Goal: Information Seeking & Learning: Learn about a topic

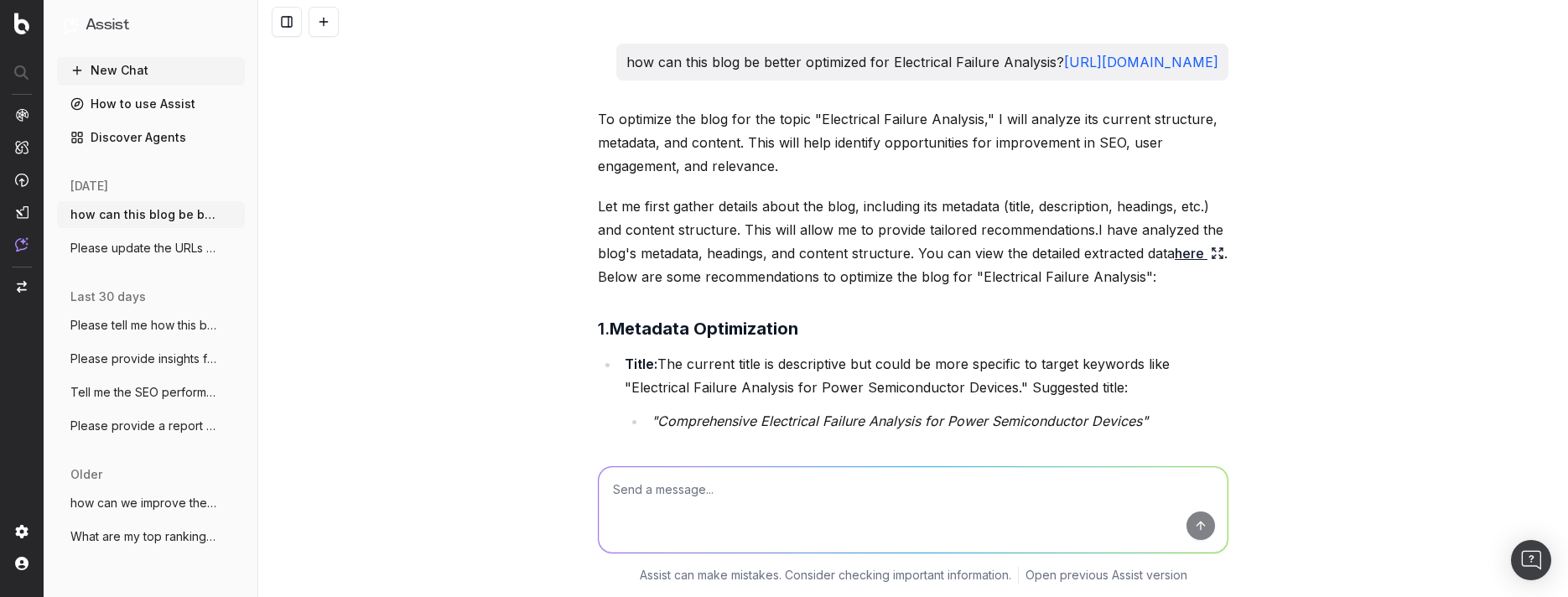
scroll to position [274, 0]
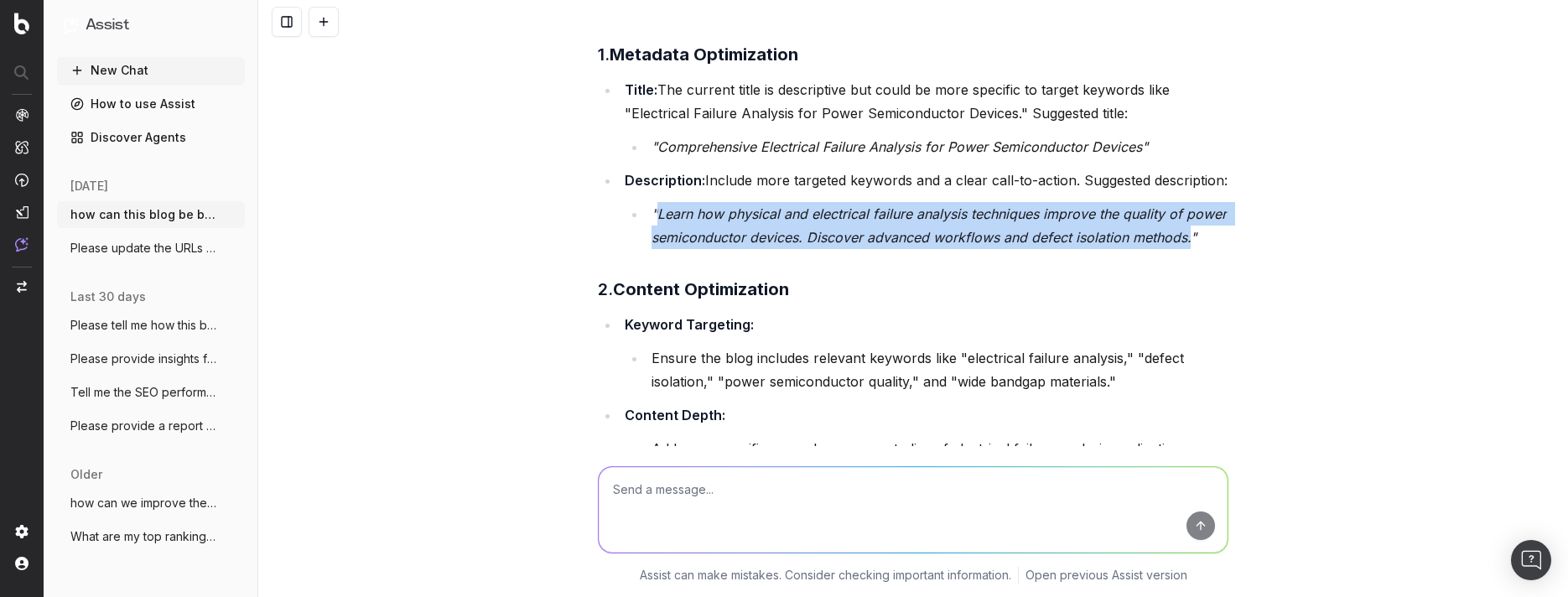
drag, startPoint x: 1120, startPoint y: 306, endPoint x: 651, endPoint y: 284, distance: 469.5
click at [651, 246] on em ""Learn how physical and electrical failure analysis techniques improve the qual…" at bounding box center [941, 225] width 579 height 40
copy em "Learn how physical and electrical failure analysis techniques improve the quali…"
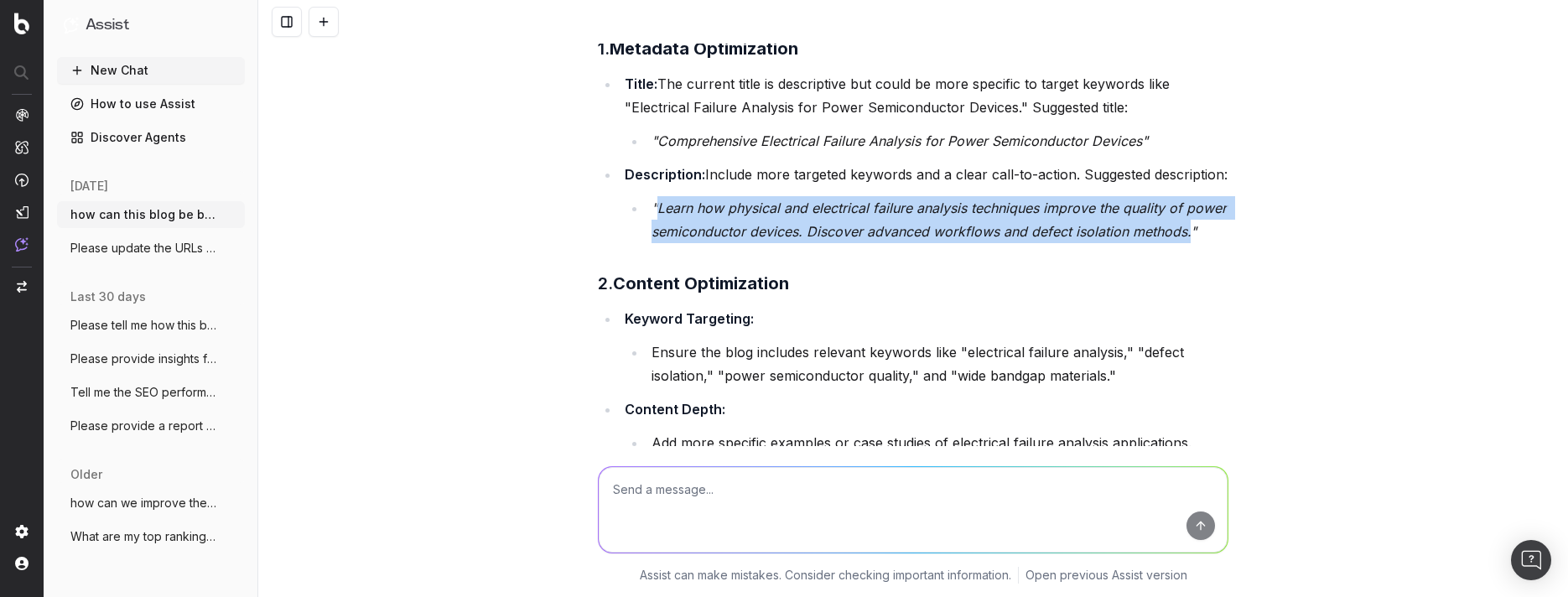
scroll to position [290, 0]
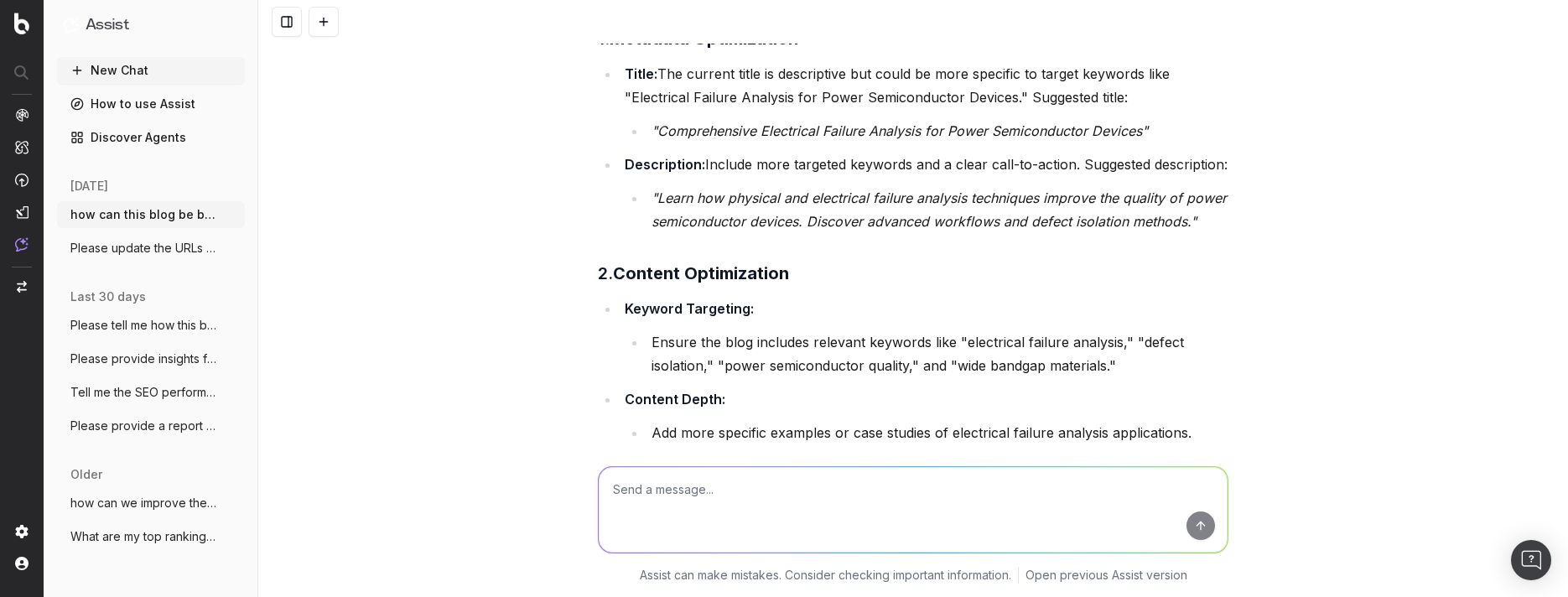
click at [774, 139] on em ""Comprehensive Electrical Failure Analysis for Power Semiconductor Devices"" at bounding box center [899, 130] width 497 height 16
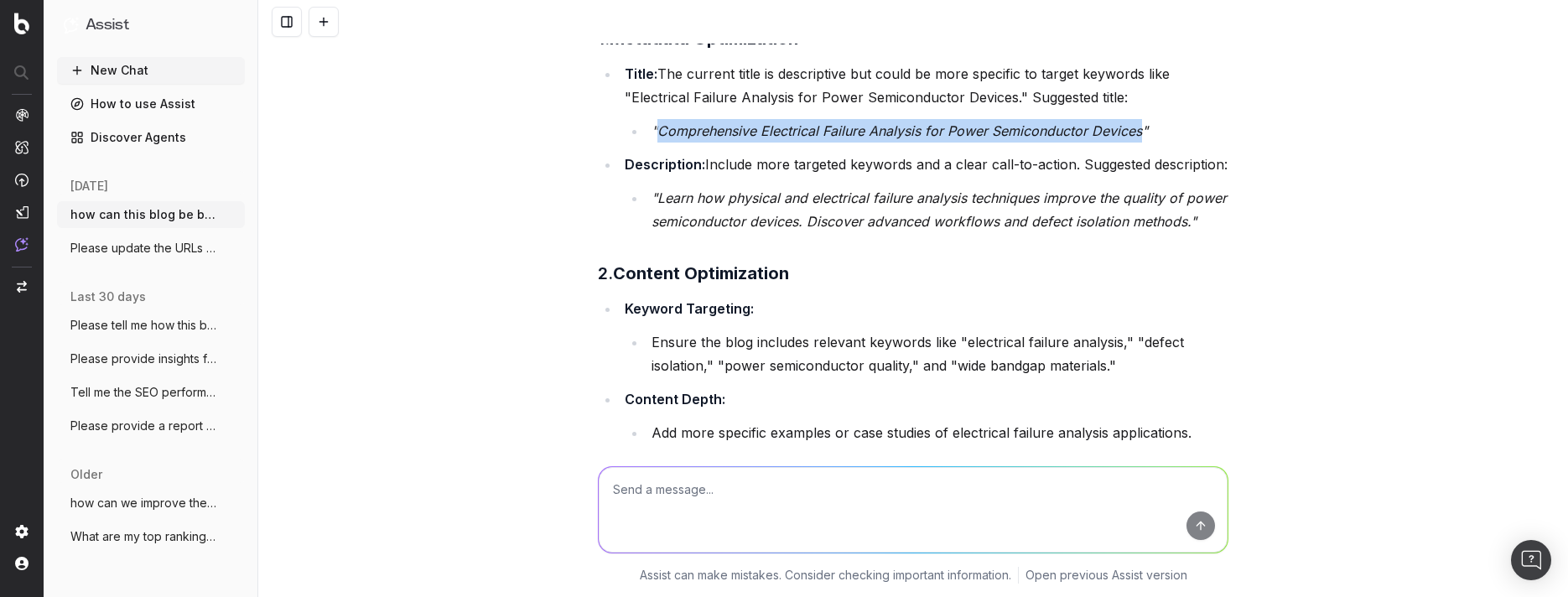
drag, startPoint x: 652, startPoint y: 179, endPoint x: 1132, endPoint y: 180, distance: 480.0
click at [1132, 139] on em ""Comprehensive Electrical Failure Analysis for Power Semiconductor Devices"" at bounding box center [899, 130] width 497 height 16
copy em "Comprehensive Electrical Failure Analysis for Power Semiconductor Devices"
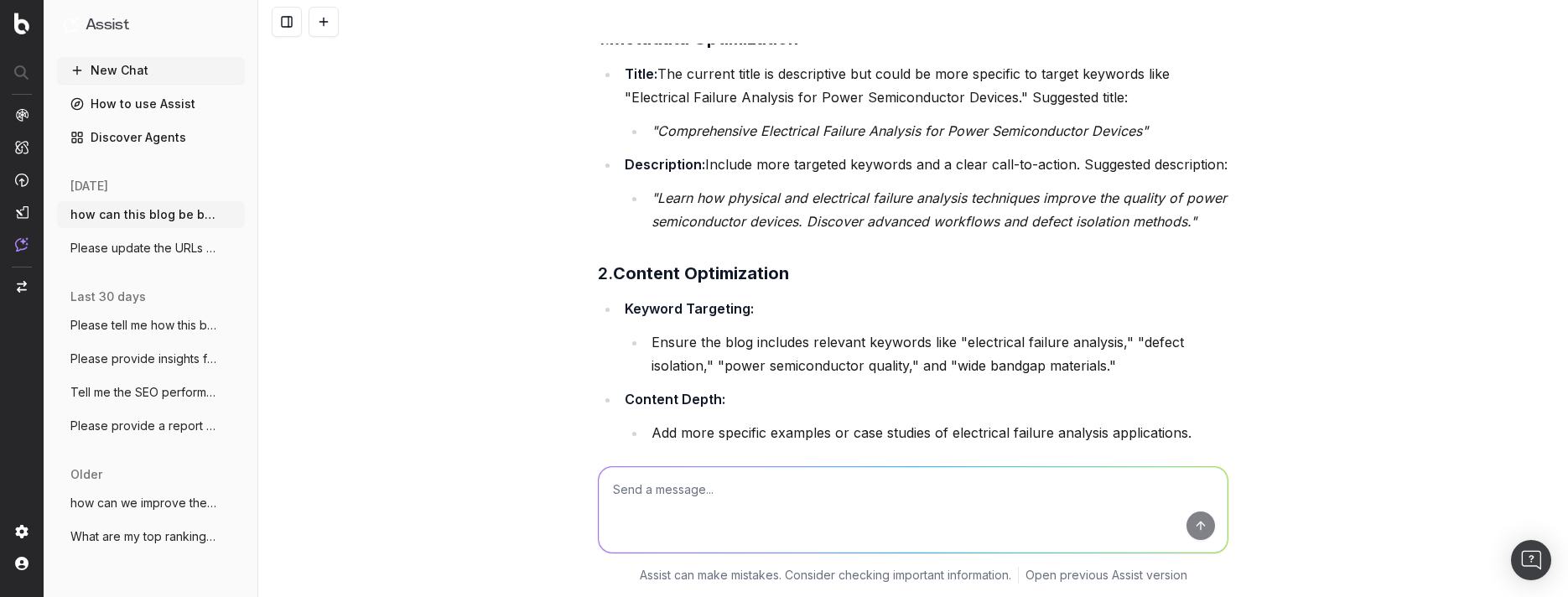
click at [1459, 223] on div "how can this blog be better optimized for Electrical Failure Analysis? https://…" at bounding box center [912, 298] width 1309 height 597
click at [875, 233] on li ""Learn how physical and electrical failure analysis techniques improve the qual…" at bounding box center [938, 210] width 582 height 47
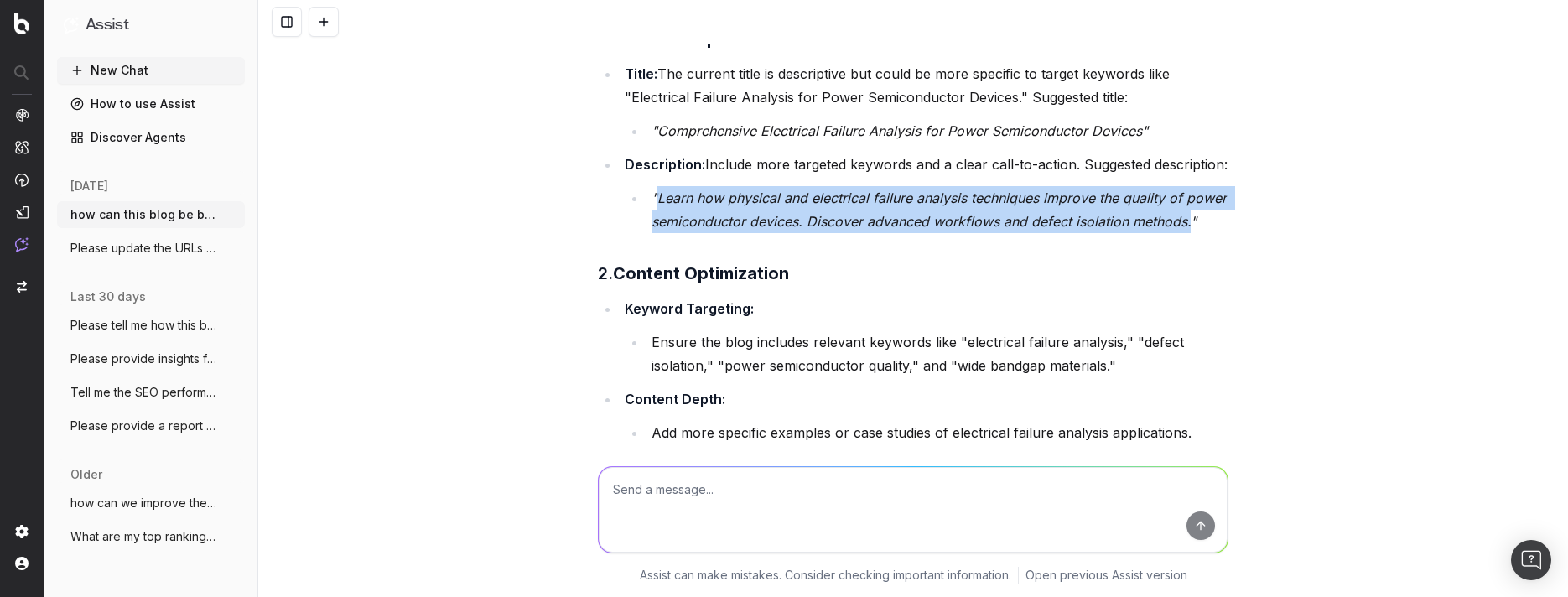
drag, startPoint x: 1181, startPoint y: 293, endPoint x: 651, endPoint y: 265, distance: 530.7
click at [651, 230] on em ""Learn how physical and electrical failure analysis techniques improve the qual…" at bounding box center [941, 210] width 579 height 40
copy em "Learn how physical and electrical failure analysis techniques improve the quali…"
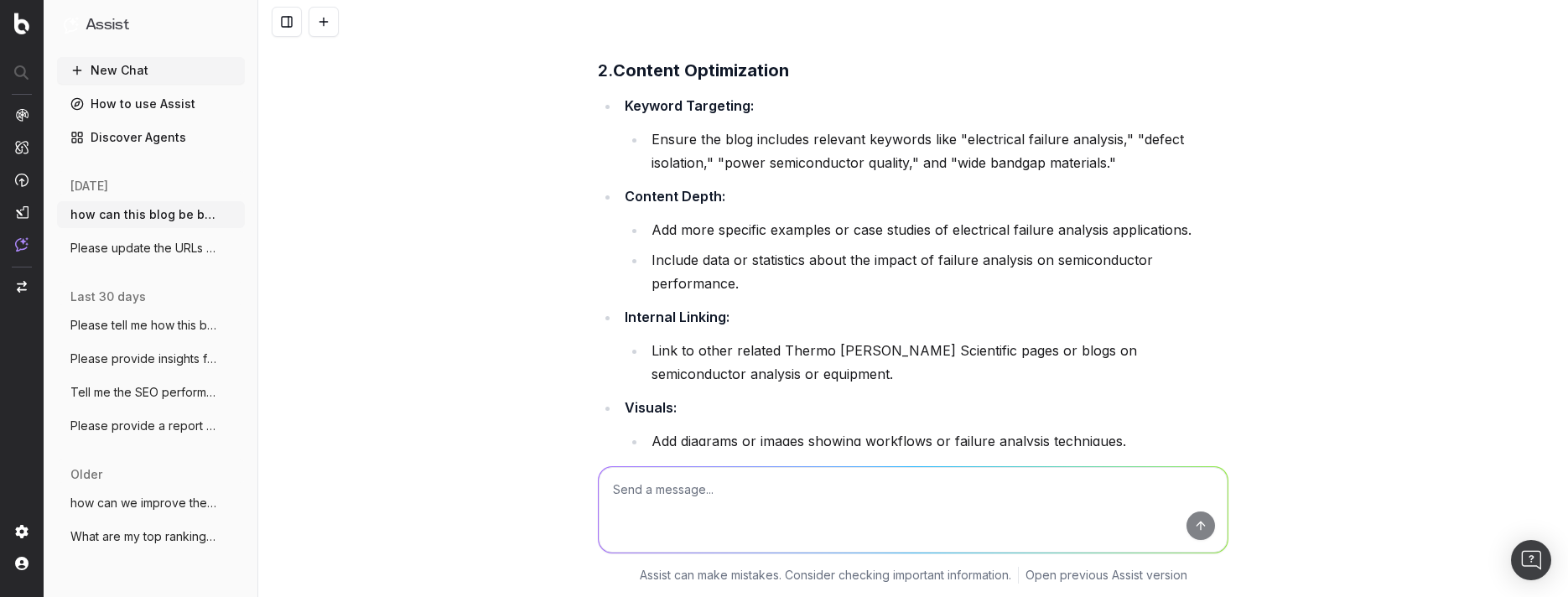
scroll to position [515, 0]
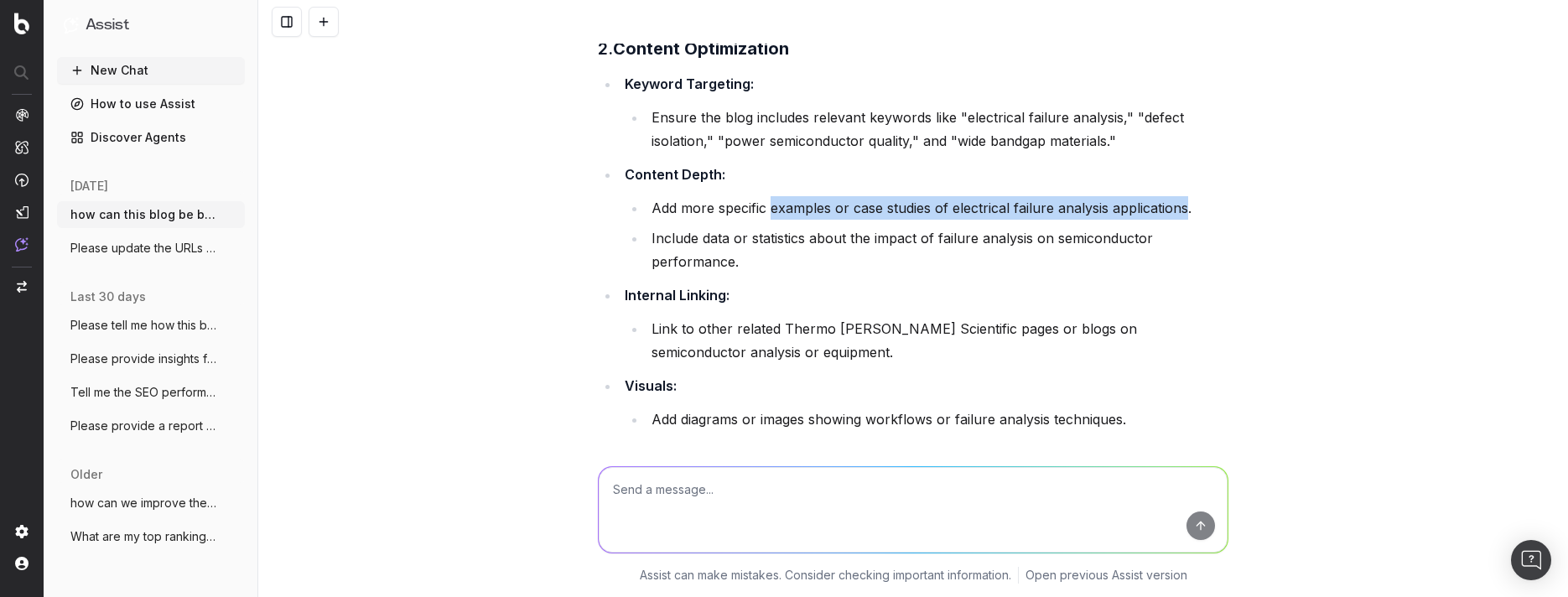
drag, startPoint x: 764, startPoint y: 282, endPoint x: 1183, endPoint y: 283, distance: 419.0
click at [1183, 220] on li "Add more specific examples or case studies of electrical failure analysis appli…" at bounding box center [938, 208] width 582 height 24
copy li "examples or case studies of electrical failure analysis applications"
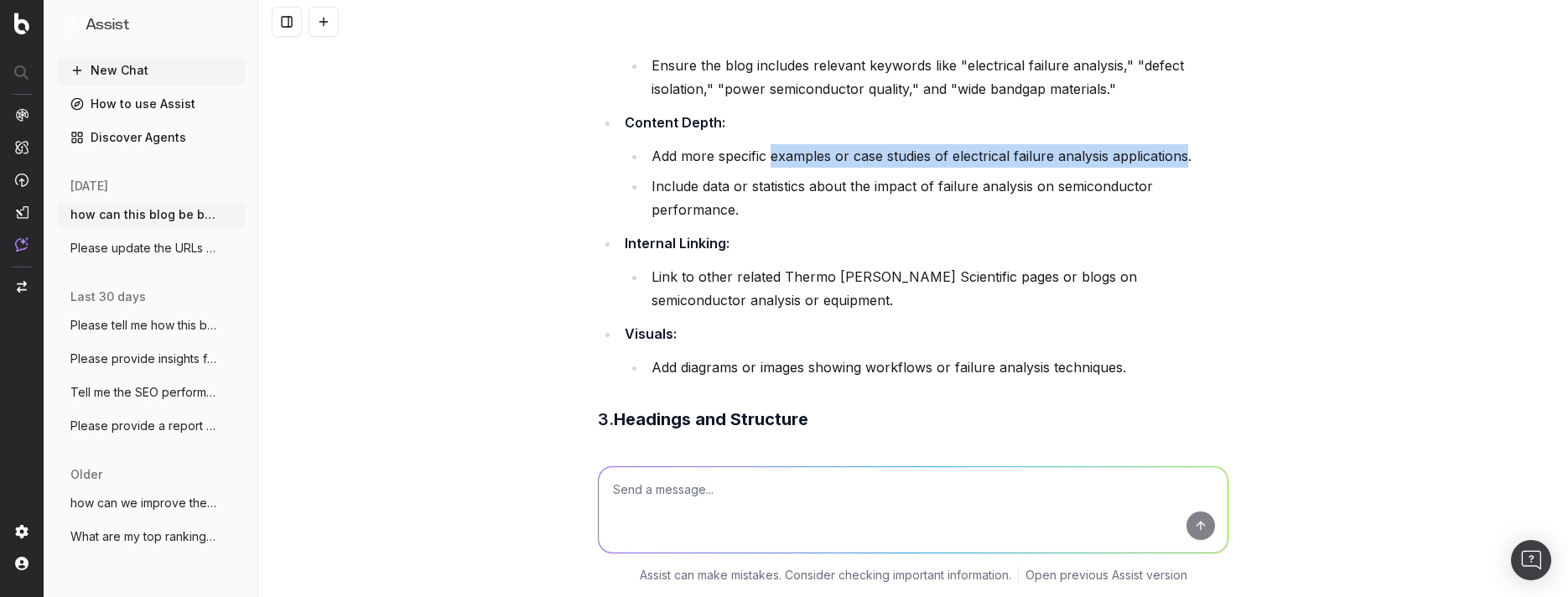
scroll to position [583, 0]
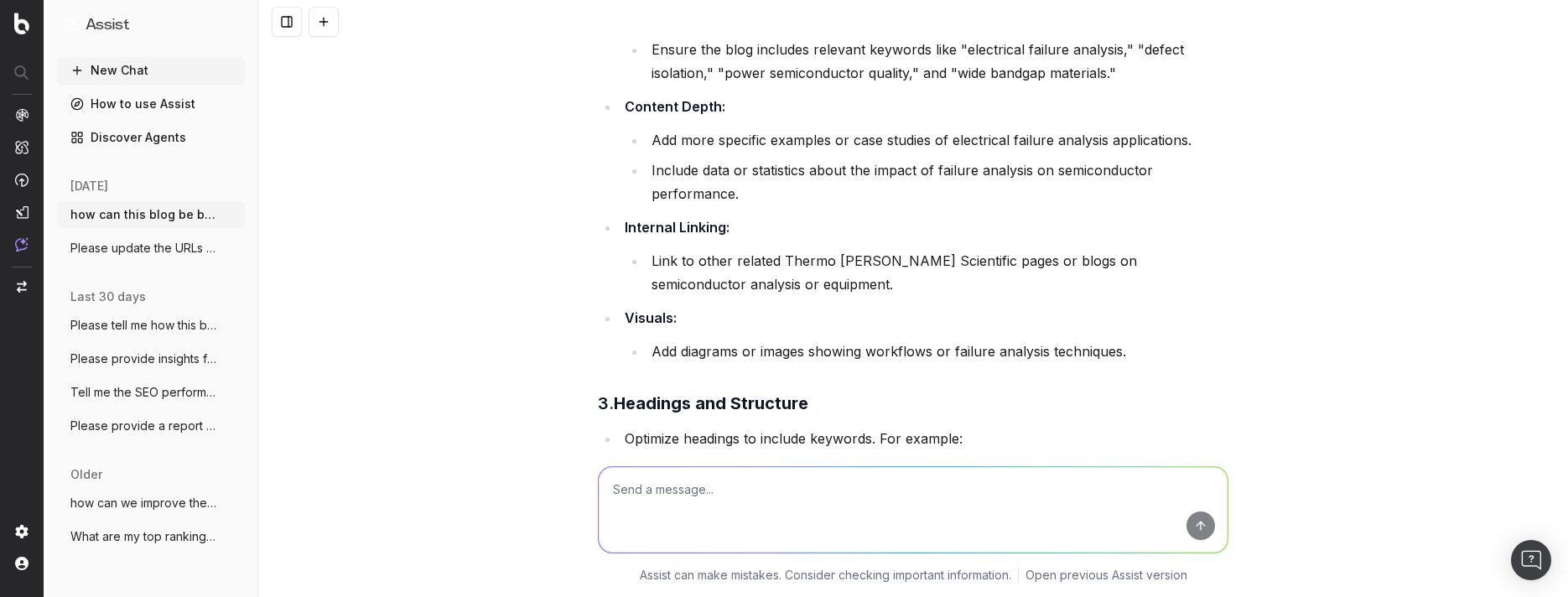
click at [1149, 296] on li "Link to other related Thermo Fisher Scientific pages or blogs on semiconductor …" at bounding box center [938, 273] width 582 height 47
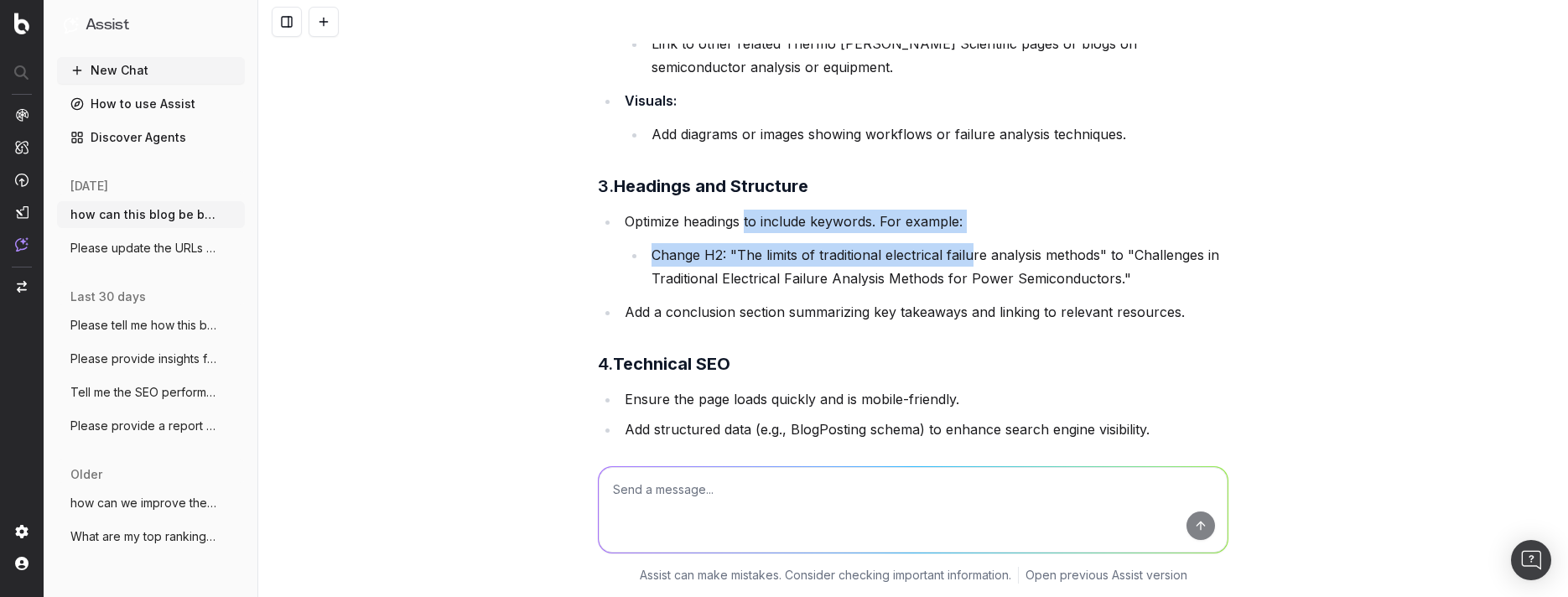
drag, startPoint x: 739, startPoint y: 292, endPoint x: 969, endPoint y: 309, distance: 230.6
click at [969, 290] on li "Optimize headings to include keywords. For example: Change H2: "The limits of t…" at bounding box center [924, 250] width 609 height 80
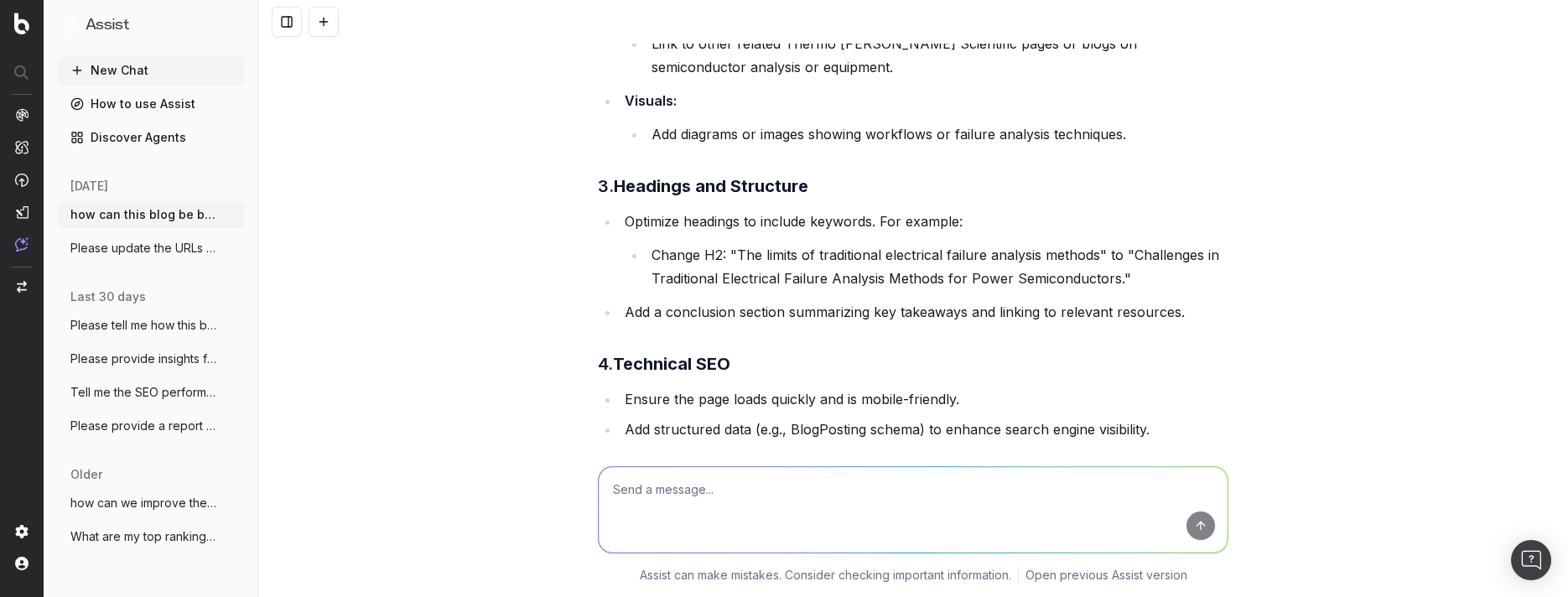
drag, startPoint x: 969, startPoint y: 309, endPoint x: 1138, endPoint y: 369, distance: 179.3
click at [928, 290] on li "Change H2: "The limits of traditional electrical failure analysis methods" to "…" at bounding box center [938, 267] width 582 height 47
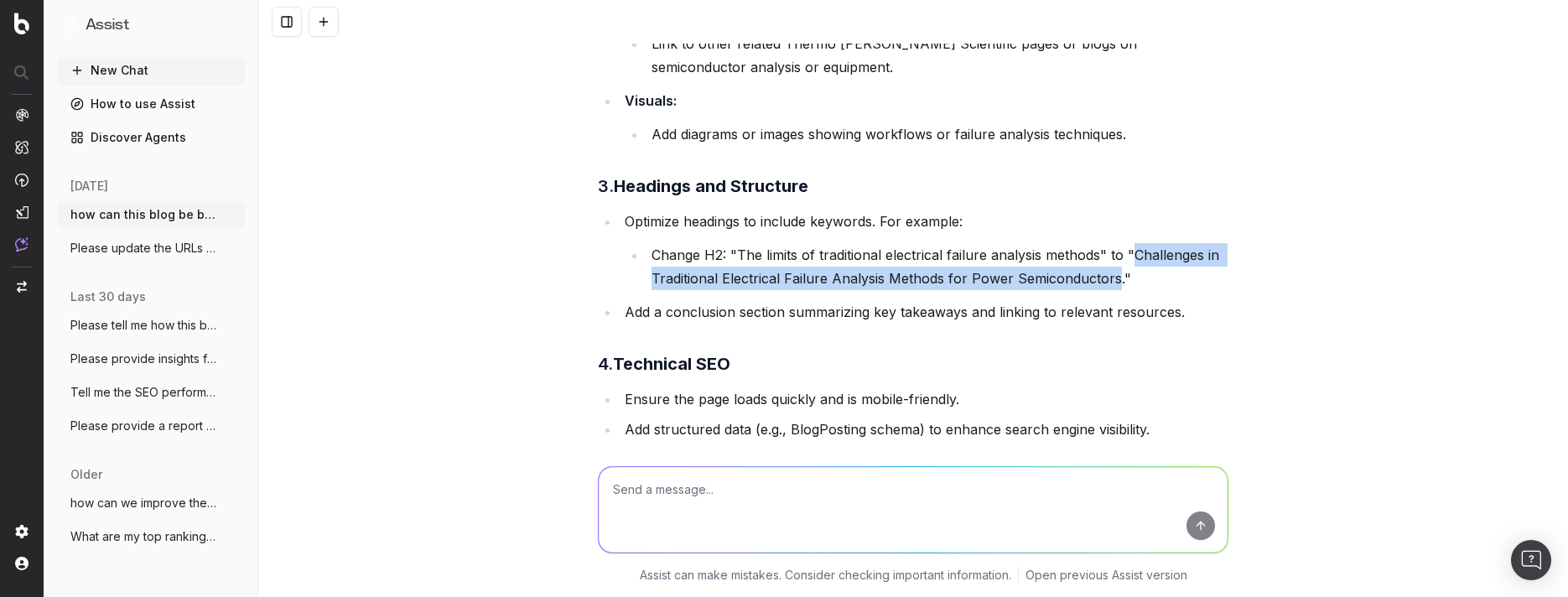
drag, startPoint x: 1125, startPoint y: 320, endPoint x: 1107, endPoint y: 346, distance: 31.6
click at [1107, 290] on li "Change H2: "The limits of traditional electrical failure analysis methods" to "…" at bounding box center [938, 267] width 582 height 47
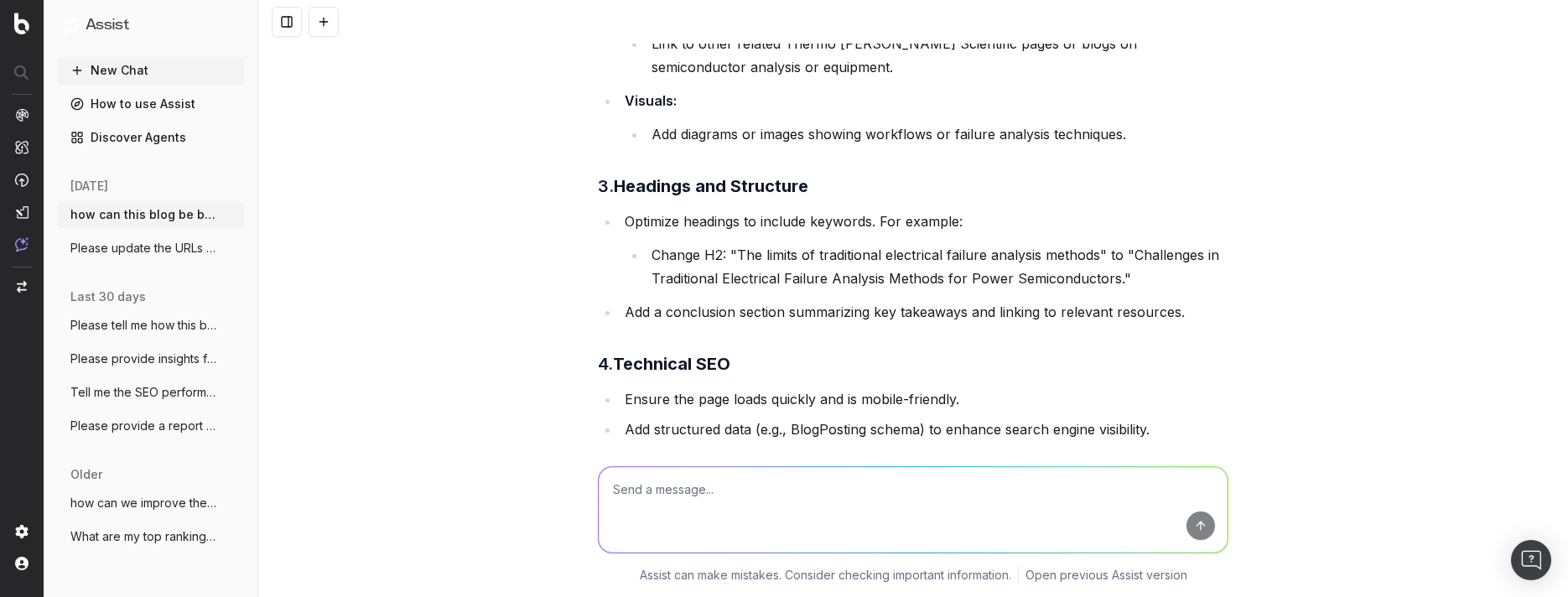
drag, startPoint x: 1107, startPoint y: 346, endPoint x: 1013, endPoint y: 278, distance: 116.0
click at [1013, 278] on div "To optimize the blog for the topic "Electrical Failure Analysis," I will analyz…" at bounding box center [913, 16] width 630 height 1419
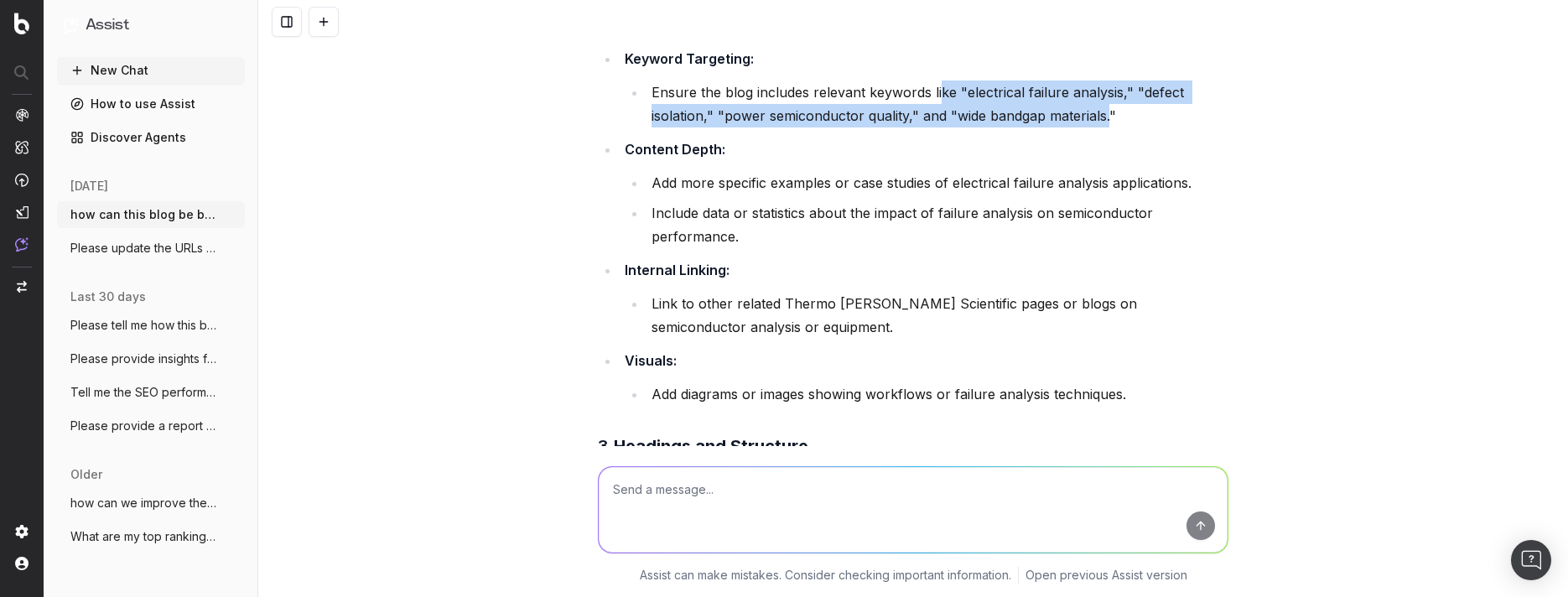
drag, startPoint x: 1003, startPoint y: 177, endPoint x: 930, endPoint y: 160, distance: 75.0
click at [930, 128] on li "Ensure the blog includes relevant keywords like "electrical failure analysis," …" at bounding box center [938, 104] width 582 height 47
copy li "ke "electrical failure analysis," "defect isolation," "power semiconductor qual…"
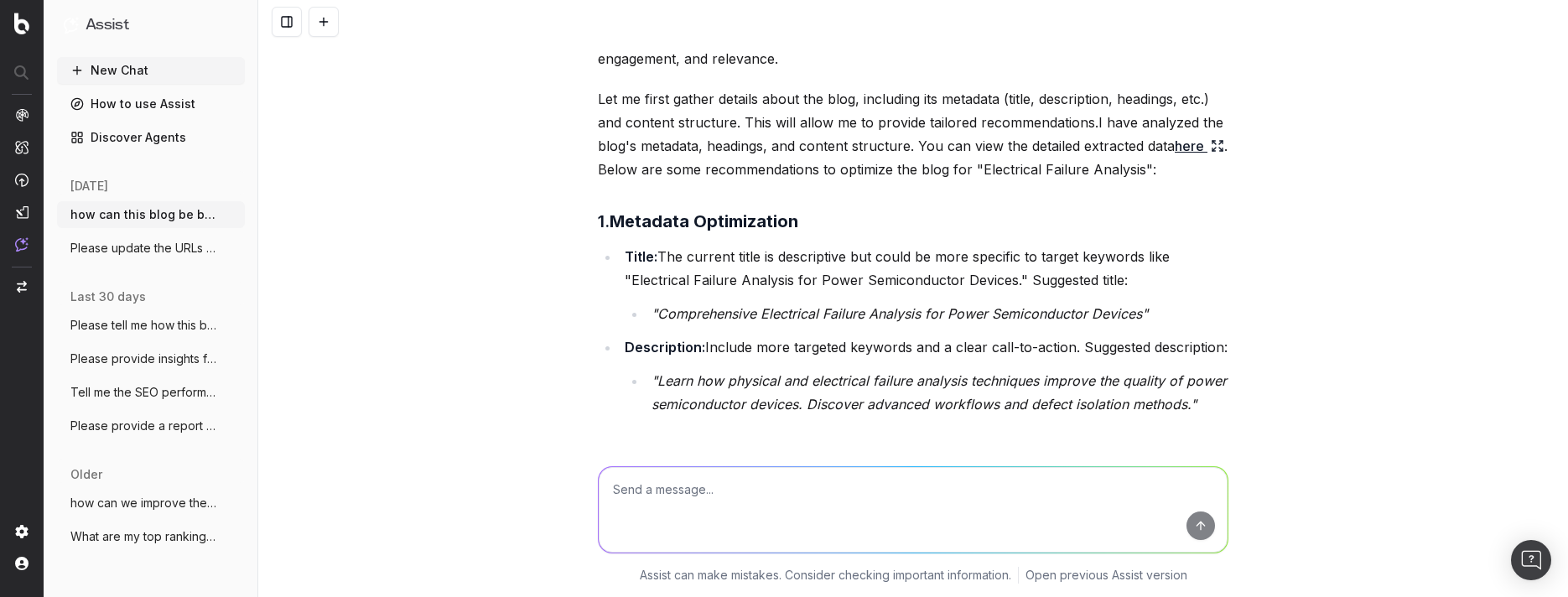
scroll to position [0, 0]
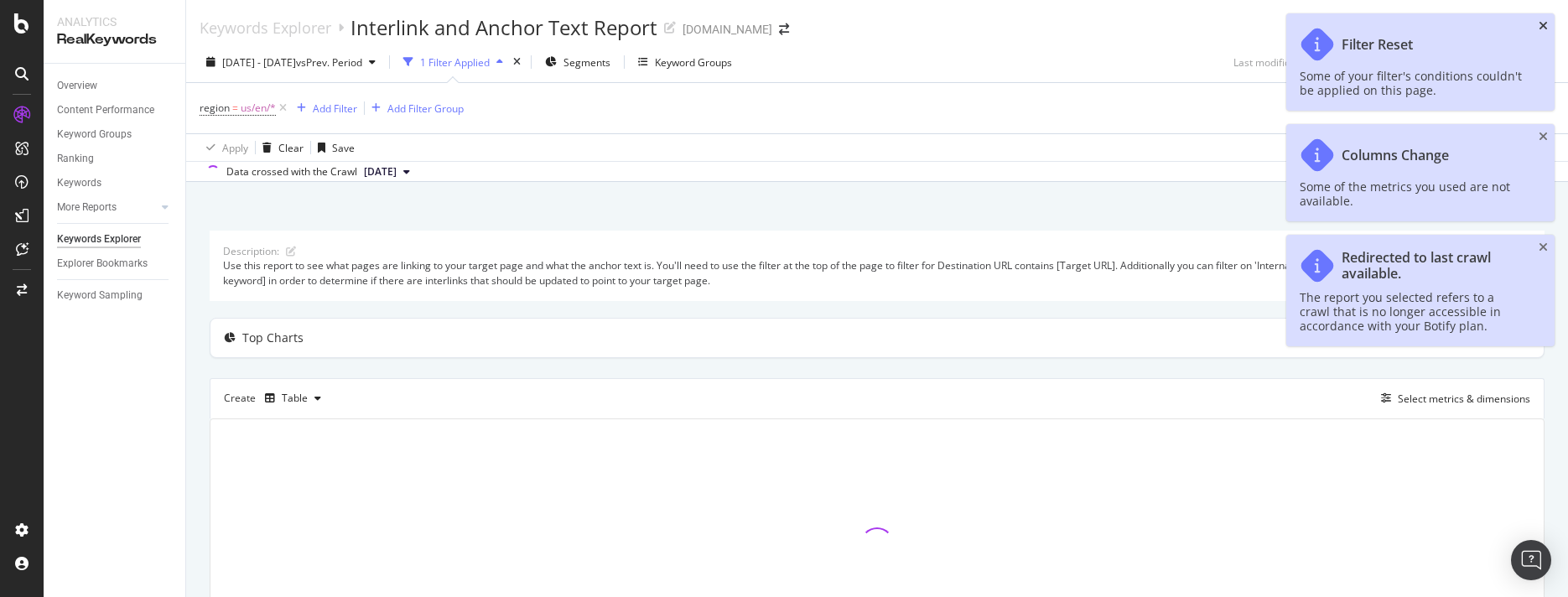
click at [1542, 23] on icon "close toast" at bounding box center [1543, 26] width 9 height 12
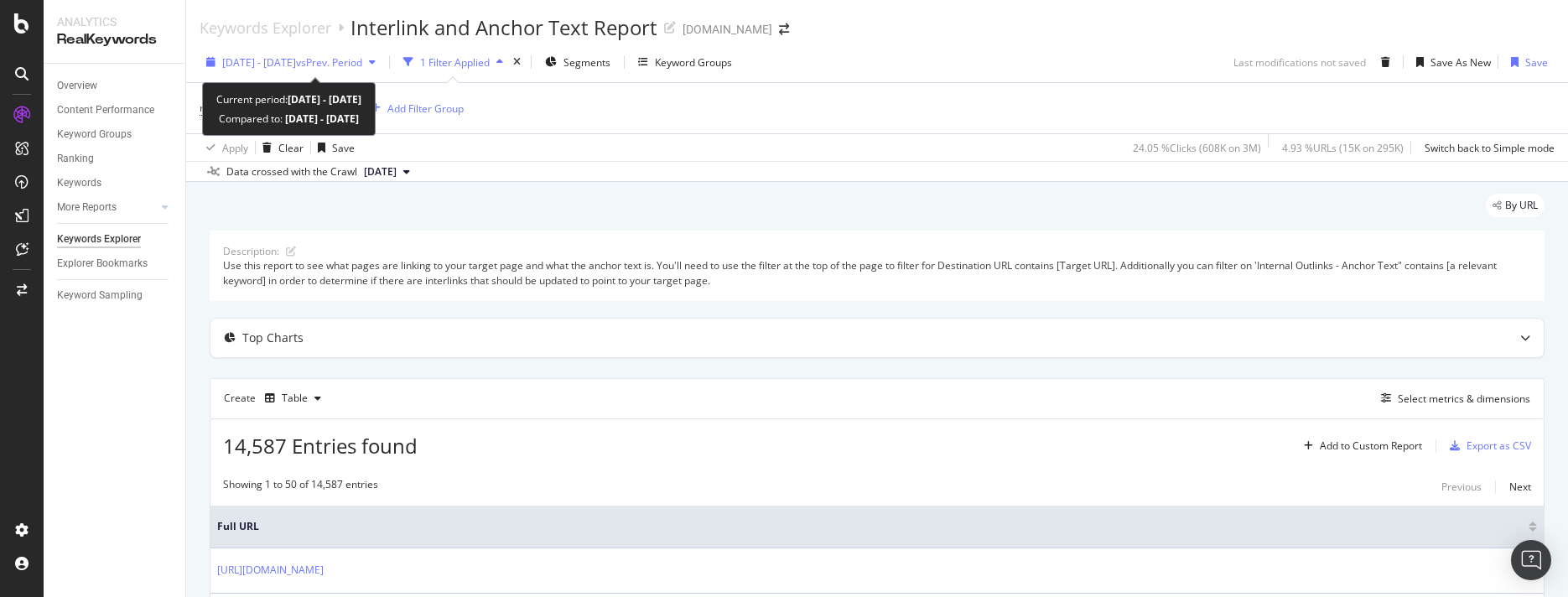
click at [383, 61] on div "button" at bounding box center [373, 62] width 20 height 10
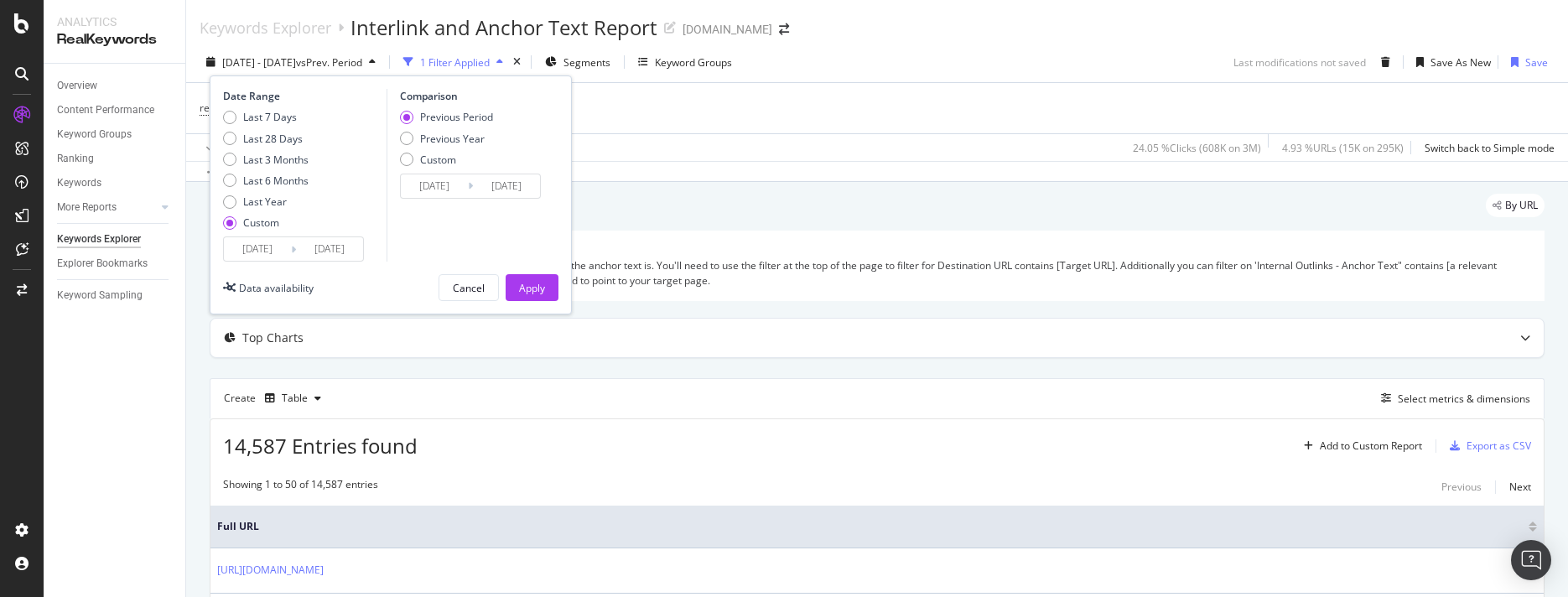
click at [219, 181] on div "Date Range Last 7 Days Last 28 Days Last 3 Months Last 6 Months Last Year Custo…" at bounding box center [391, 195] width 363 height 239
click at [227, 184] on div "Last 6 Months" at bounding box center [230, 180] width 14 height 14
type input "[DATE]"
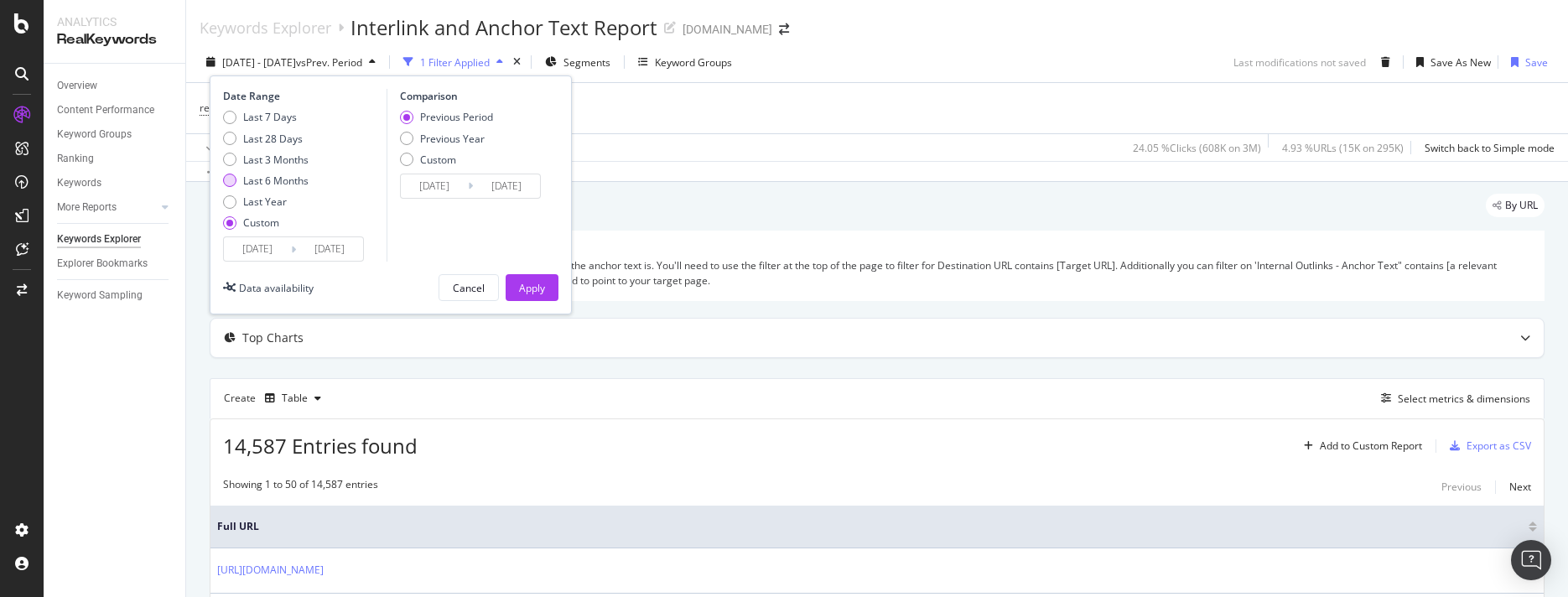
type input "[DATE]"
click at [515, 288] on button "Apply" at bounding box center [532, 287] width 53 height 26
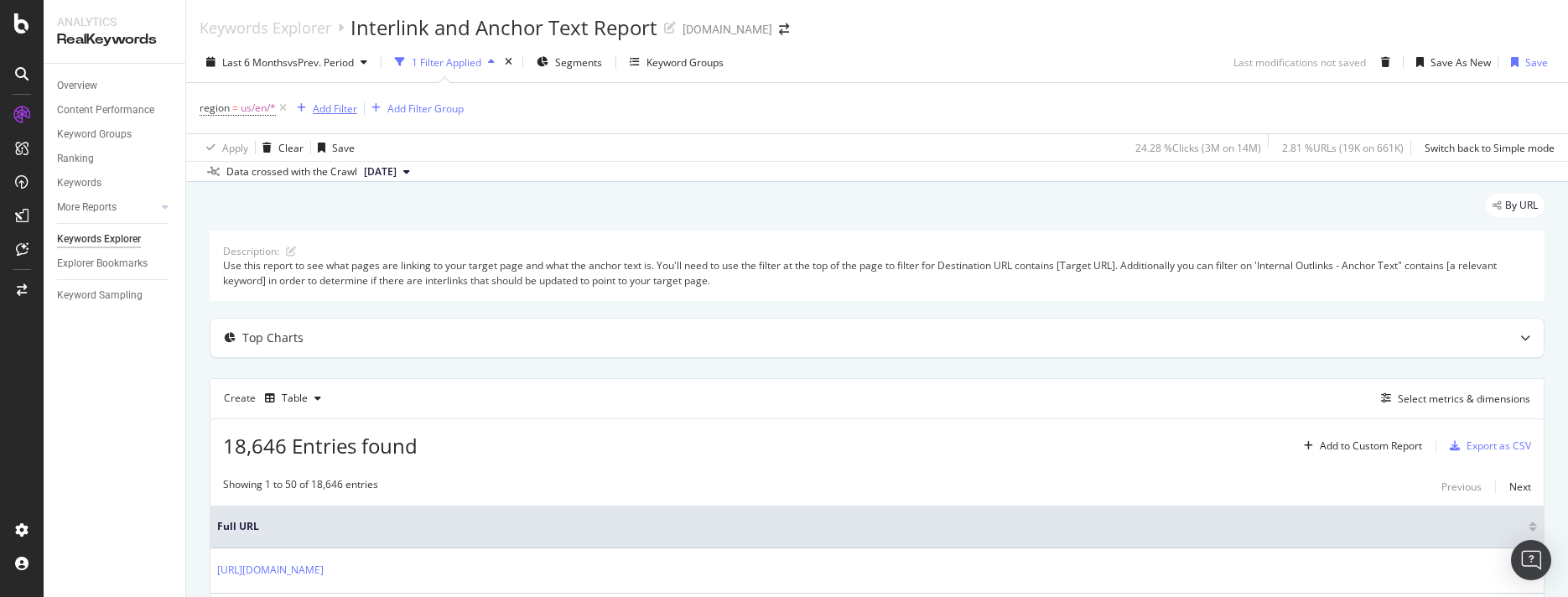
click at [321, 110] on div "Add Filter" at bounding box center [334, 108] width 45 height 15
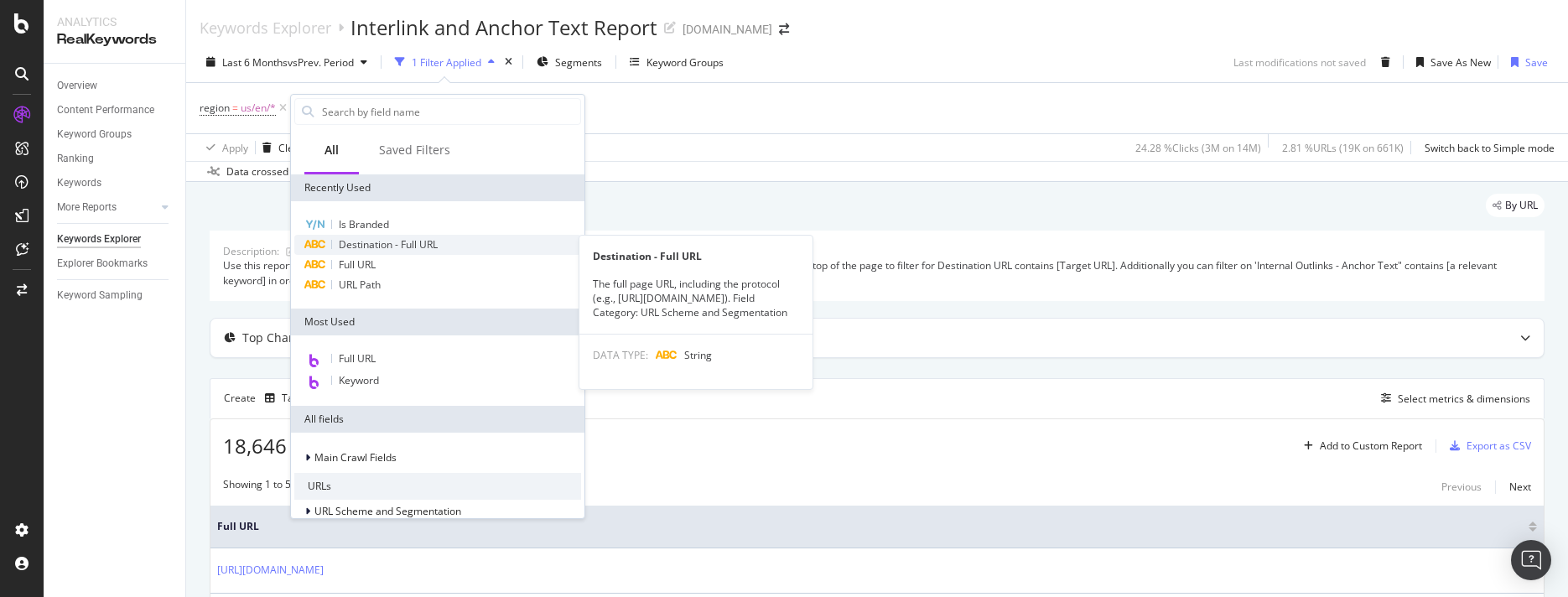
click at [396, 245] on span "Destination - Full URL" at bounding box center [388, 244] width 99 height 15
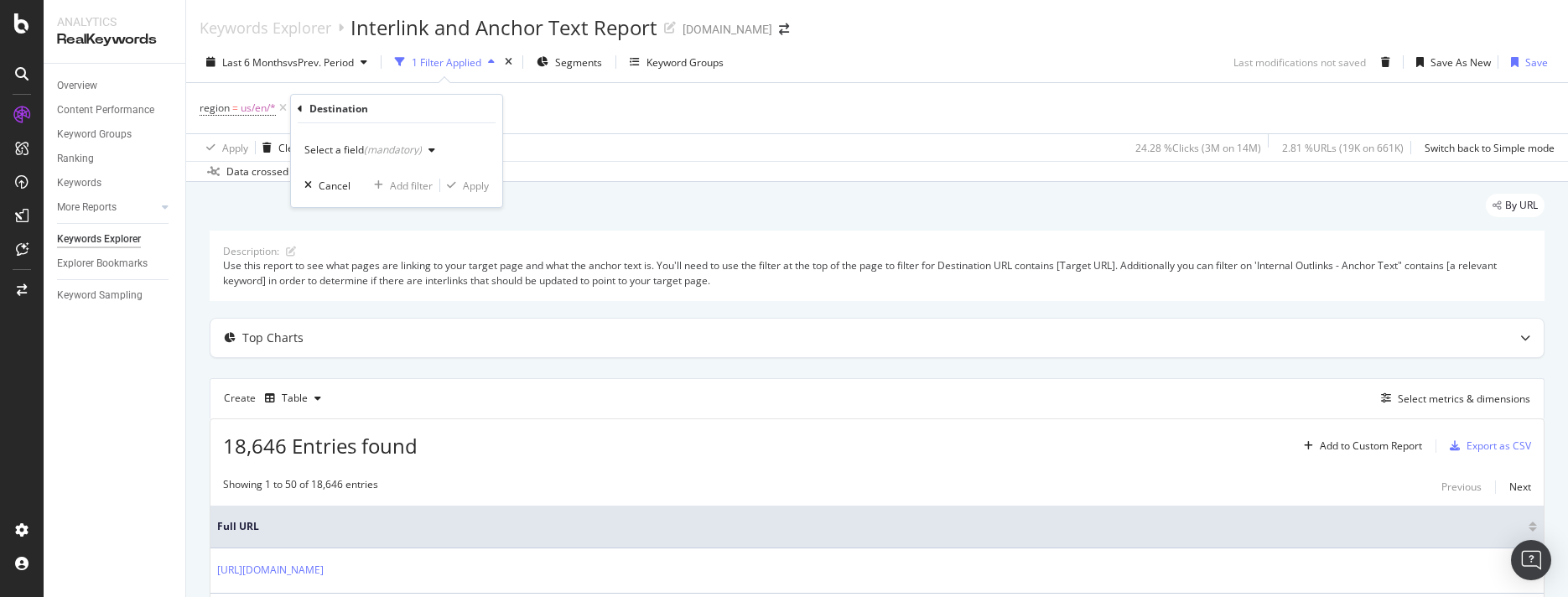
click at [434, 149] on icon "button" at bounding box center [431, 149] width 6 height 10
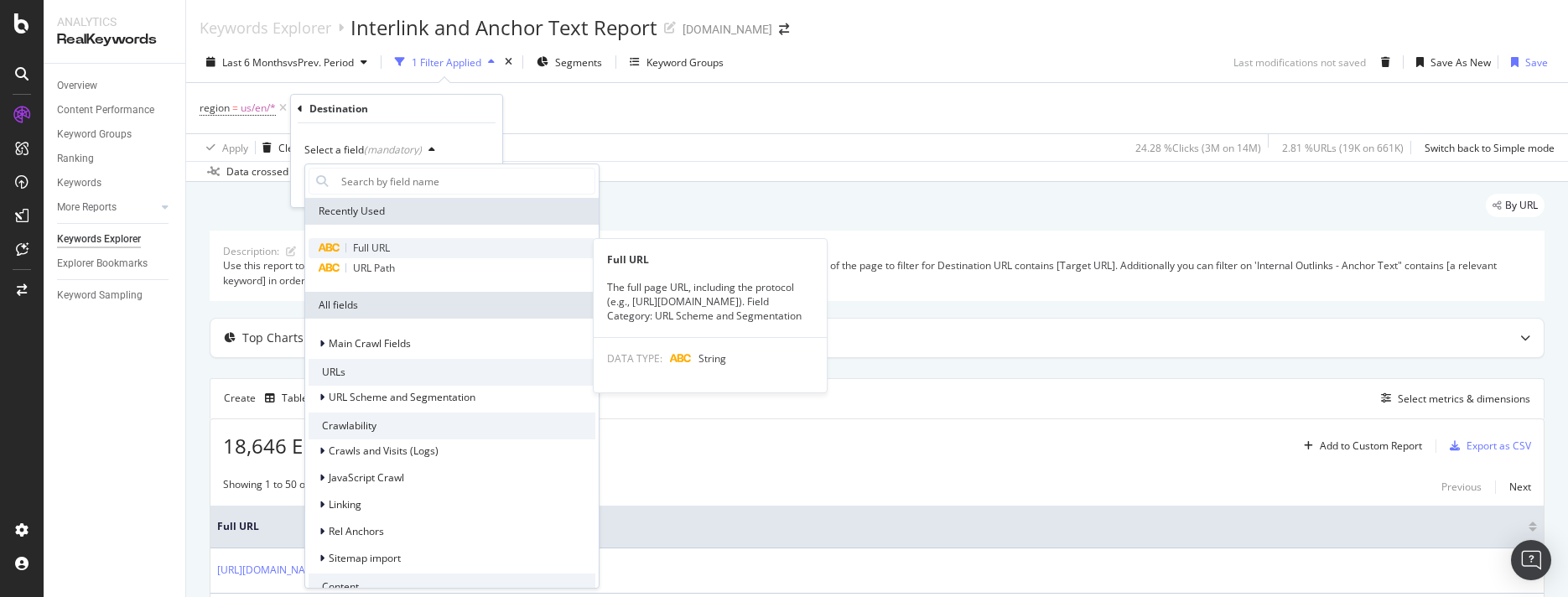
click at [374, 247] on span "Full URL" at bounding box center [371, 248] width 36 height 15
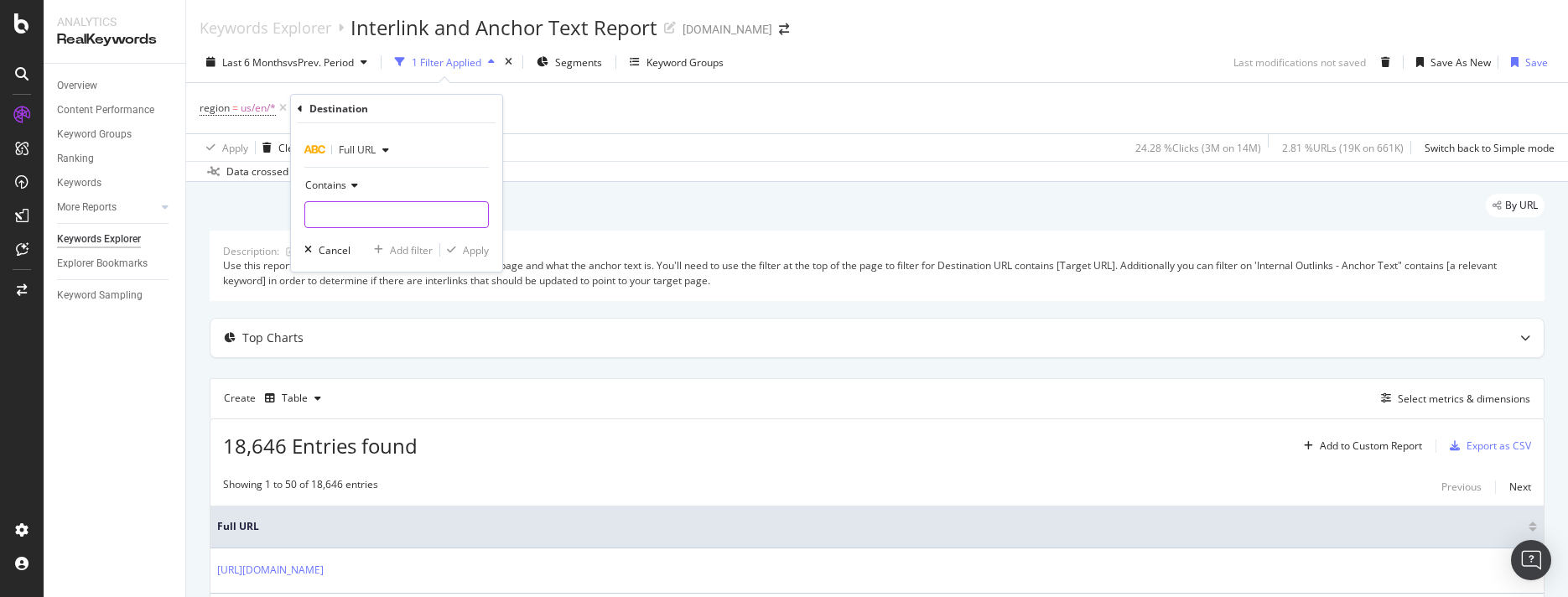
click at [380, 211] on input "text" at bounding box center [396, 214] width 183 height 26
paste input "[URL][DOMAIN_NAME]"
type input "[URL][DOMAIN_NAME]"
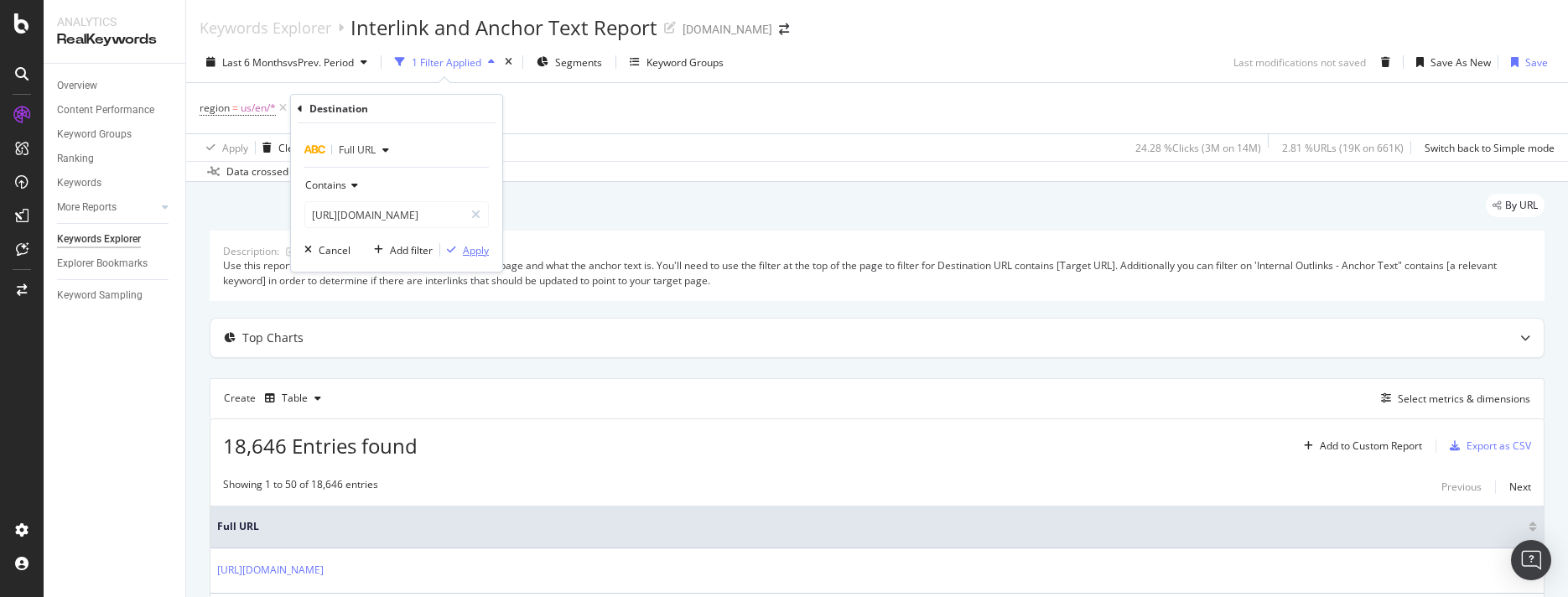
click at [478, 250] on div "Apply" at bounding box center [476, 251] width 26 height 15
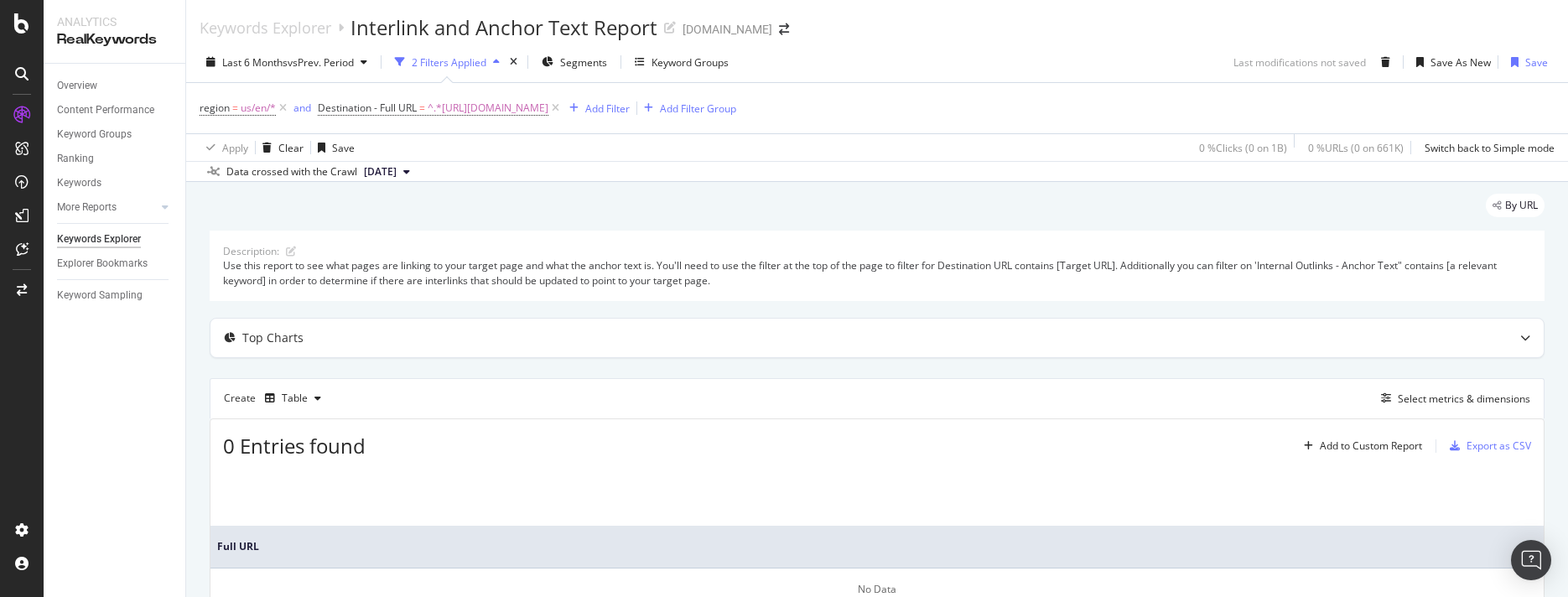
scroll to position [131, 0]
